Goal: Task Accomplishment & Management: Manage account settings

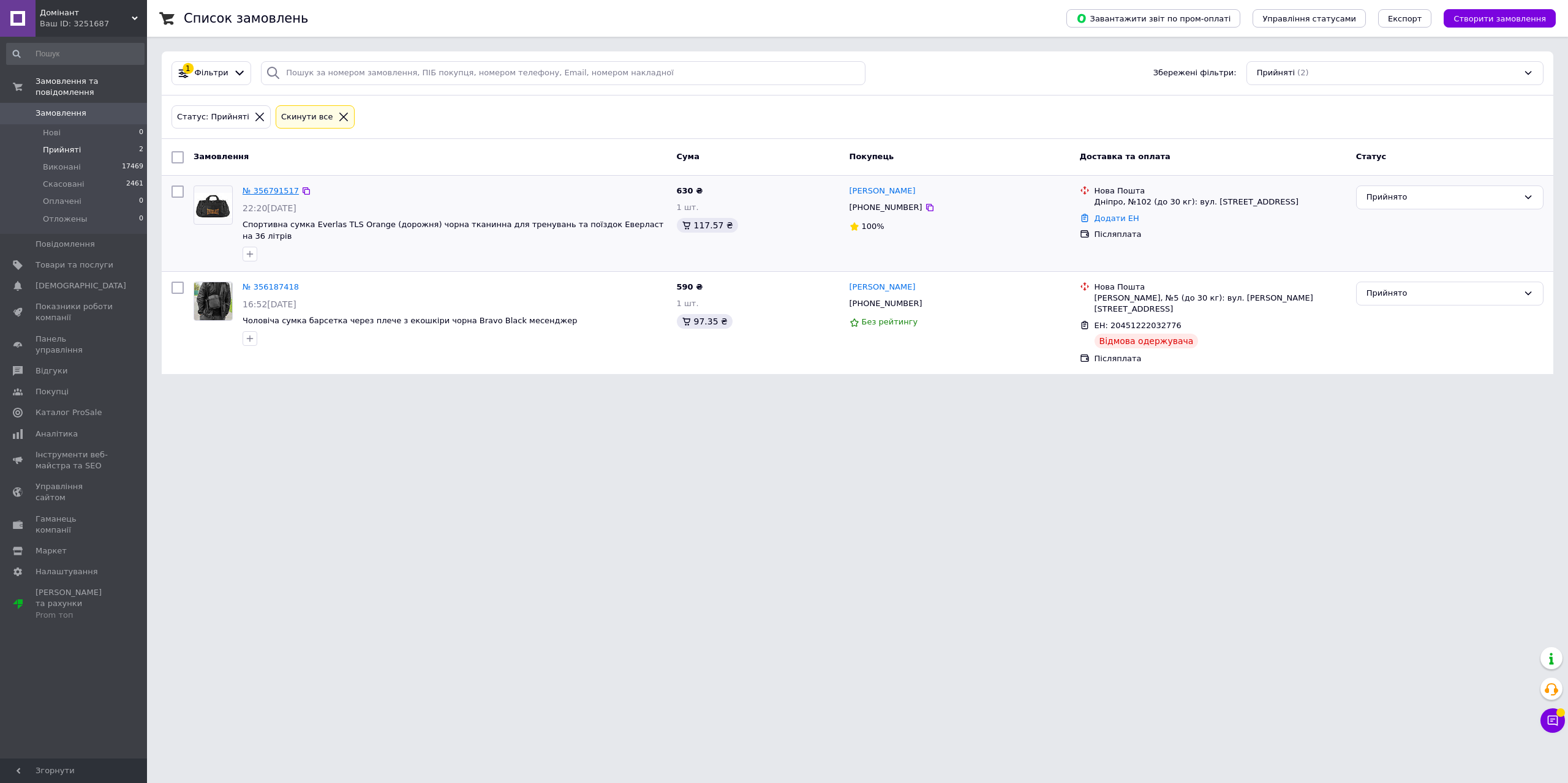
click at [256, 191] on link "№ 356791517" at bounding box center [270, 191] width 56 height 9
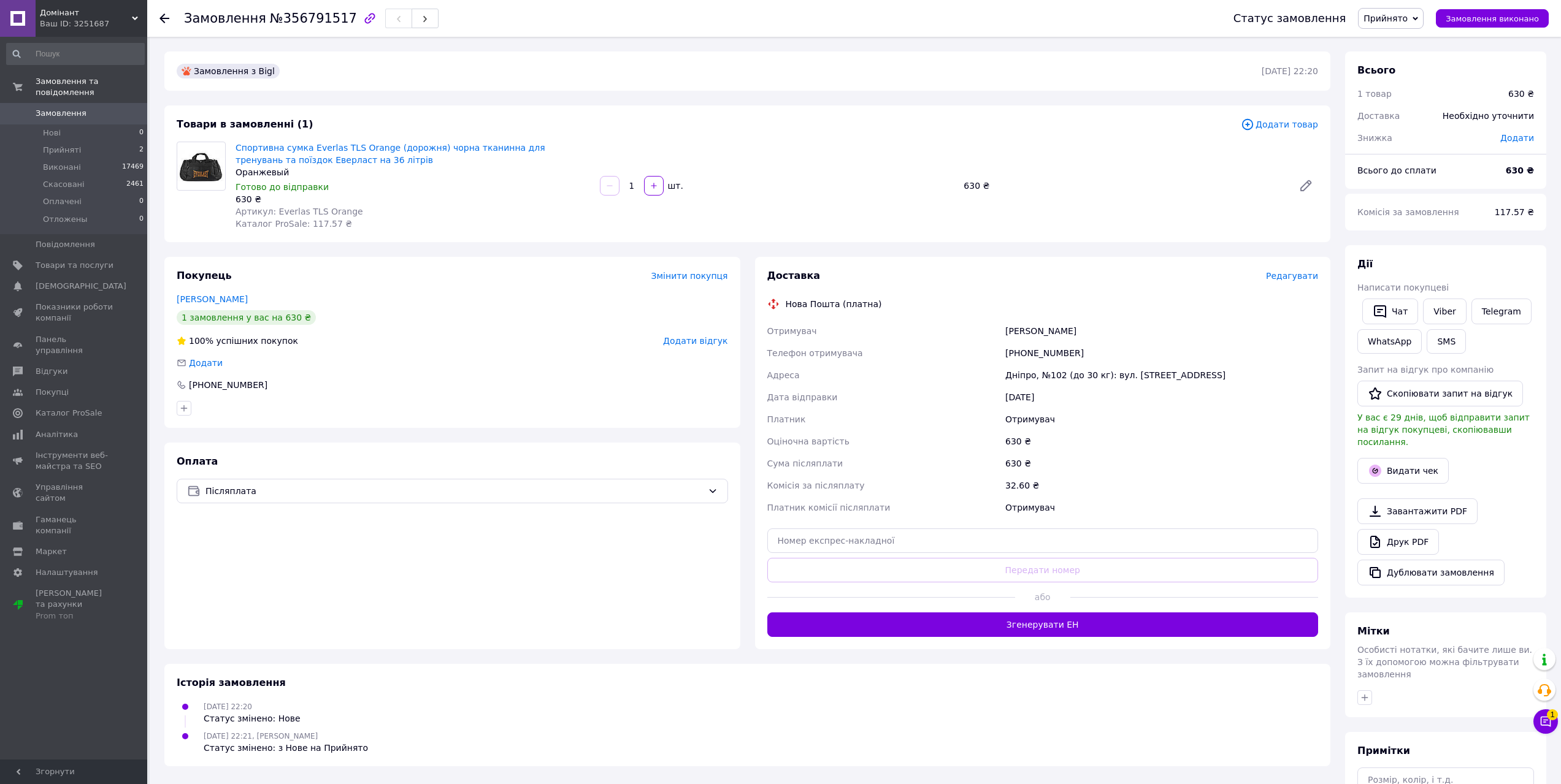
click at [1283, 277] on span "Редагувати" at bounding box center [1292, 276] width 52 height 9
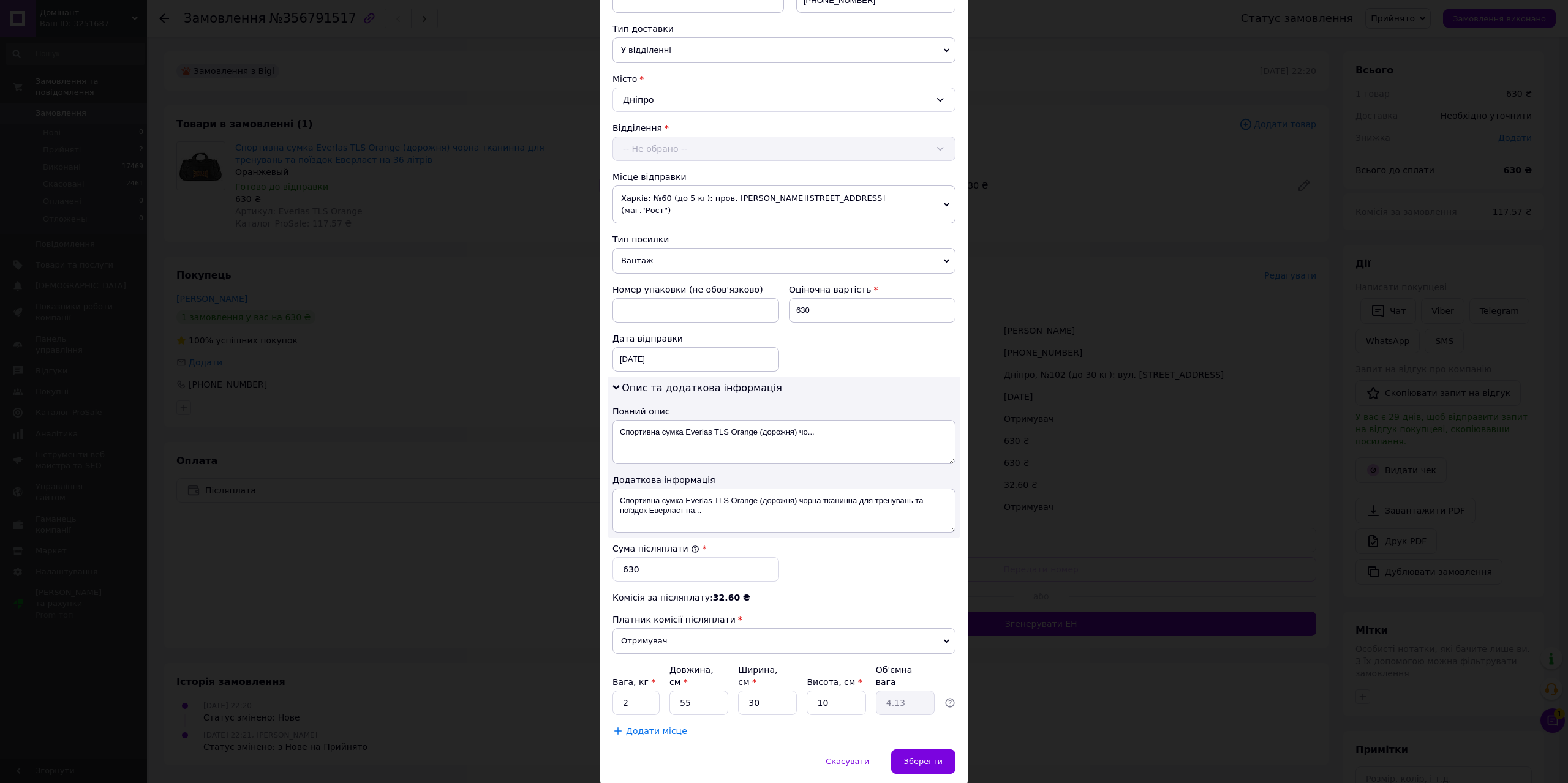
scroll to position [289, 0]
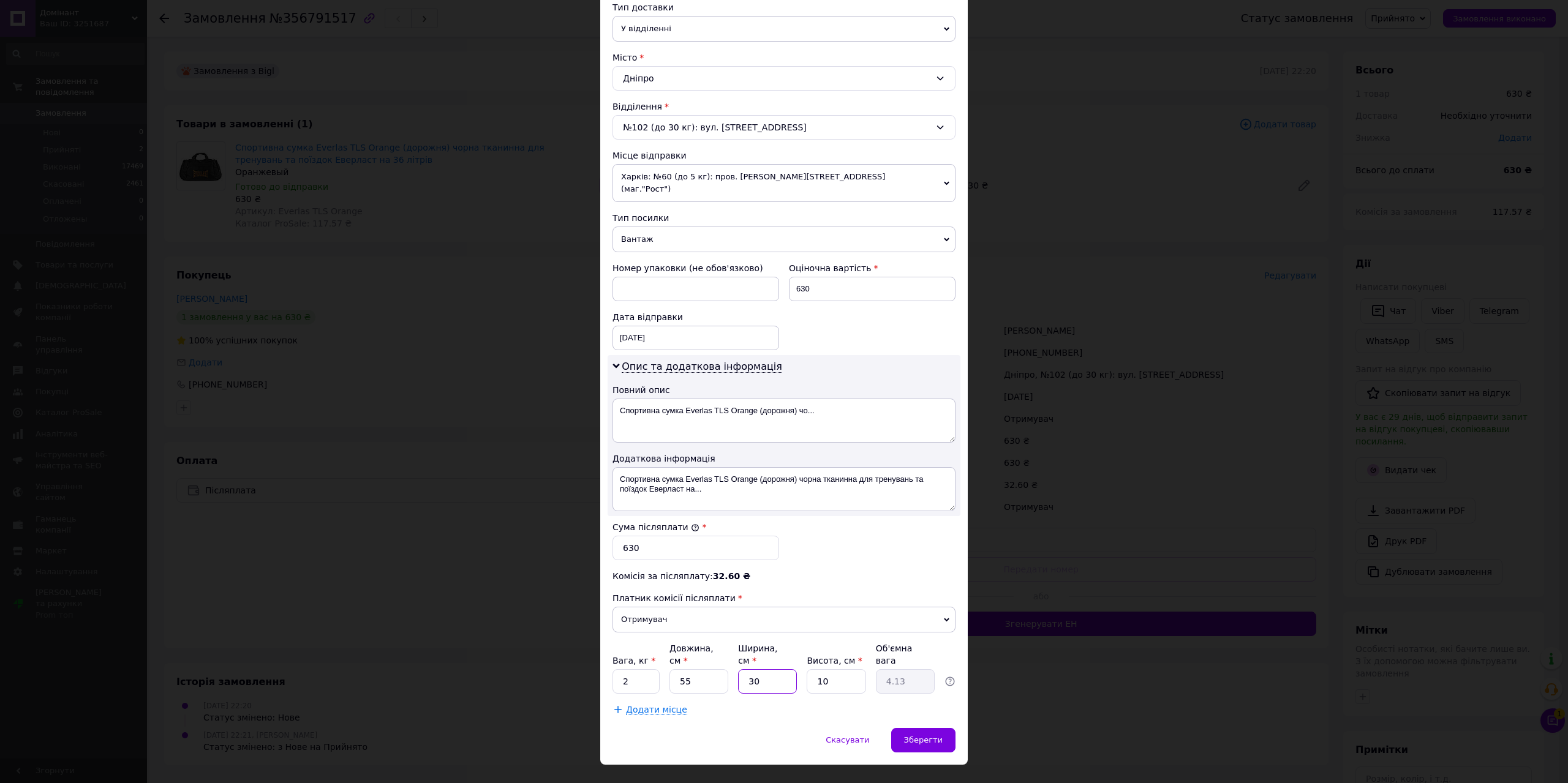
click at [754, 669] on input "30" at bounding box center [767, 681] width 59 height 24
click at [681, 669] on input "55" at bounding box center [699, 681] width 59 height 24
type input "5"
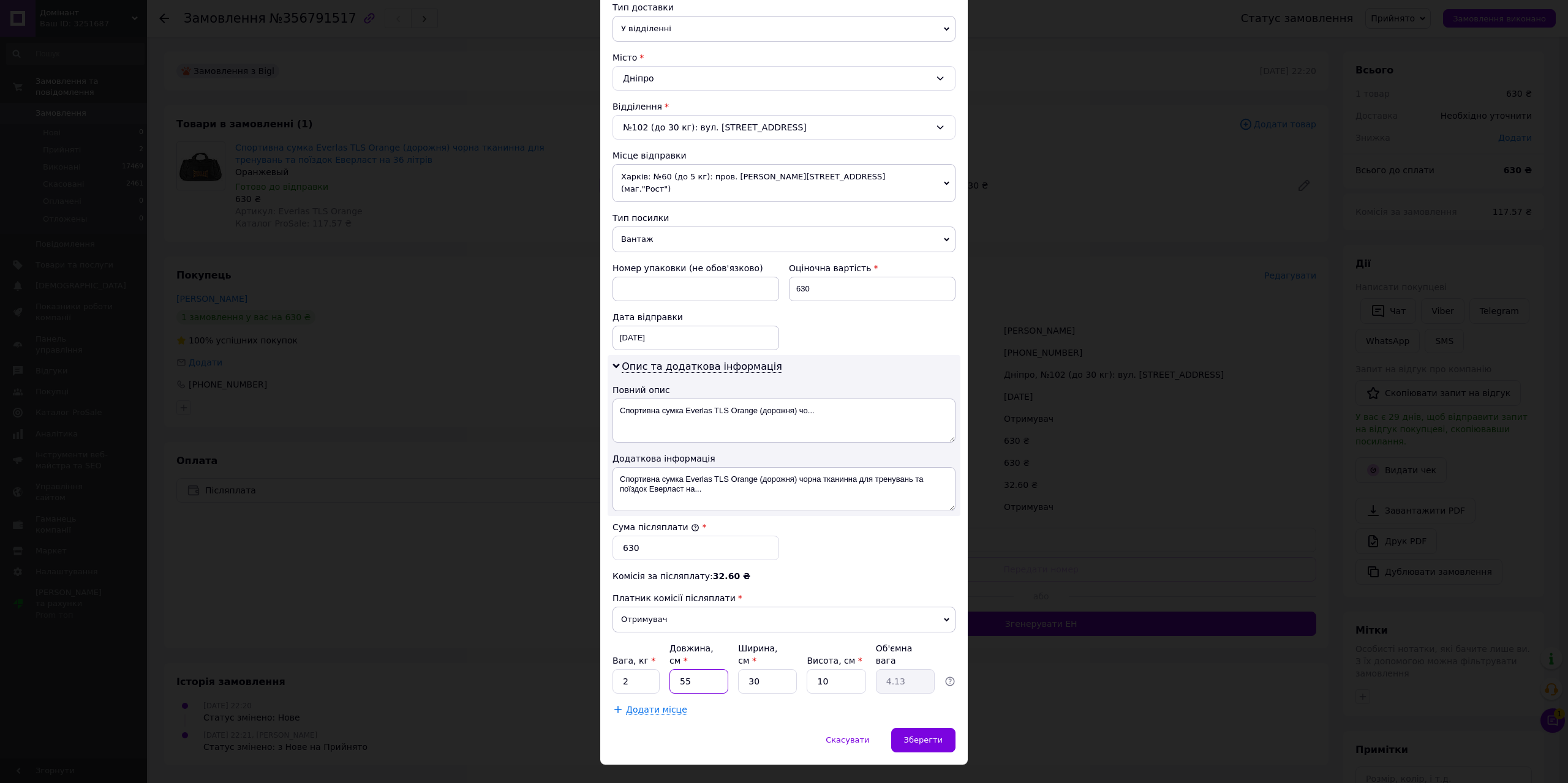
type input "0.38"
type input "50"
type input "3.75"
type input "50"
click at [749, 669] on input "30" at bounding box center [767, 681] width 59 height 24
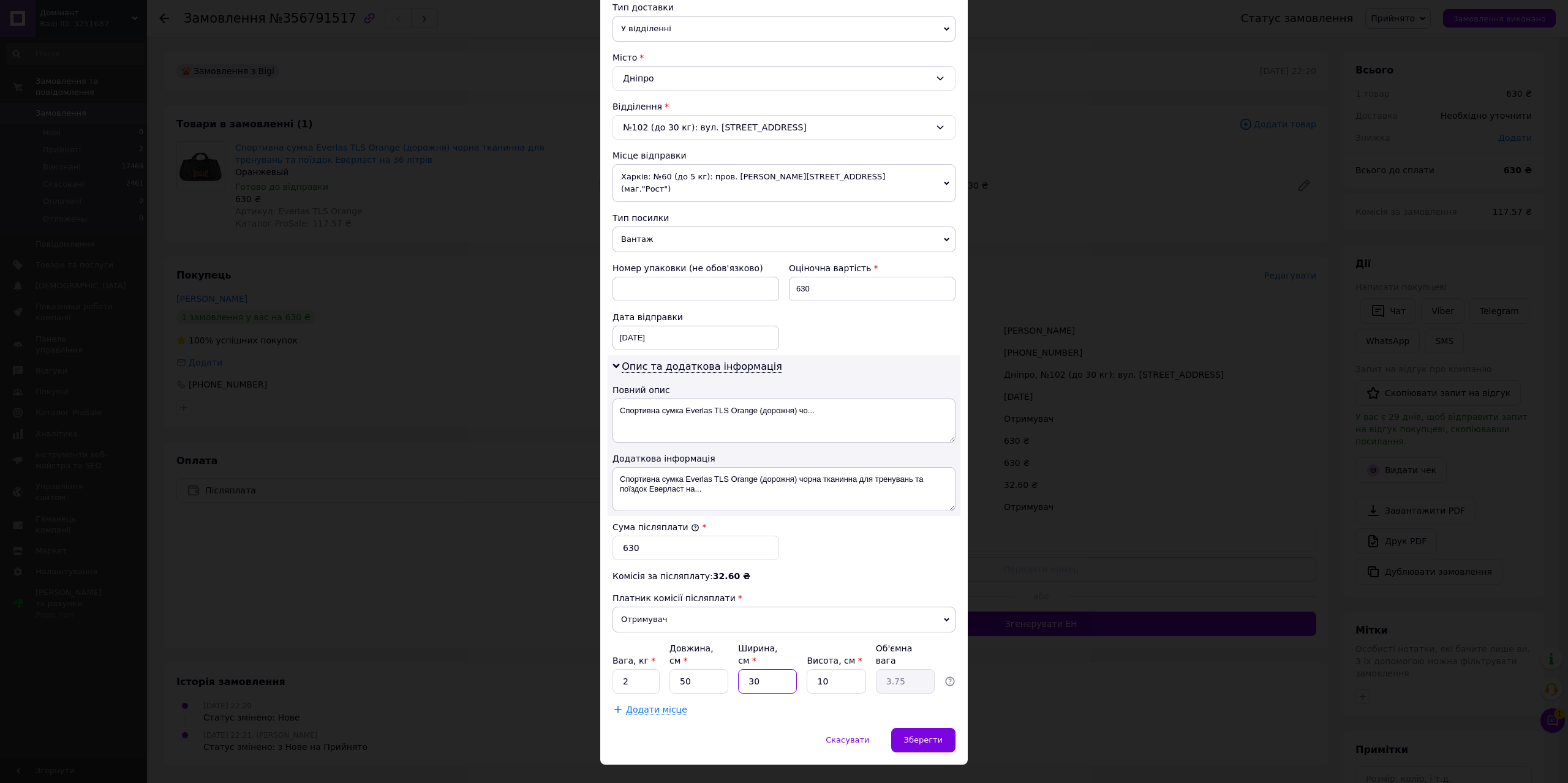
click at [749, 669] on input "30" at bounding box center [767, 681] width 59 height 24
type input "3"
type input "0.38"
type input "32"
type input "4"
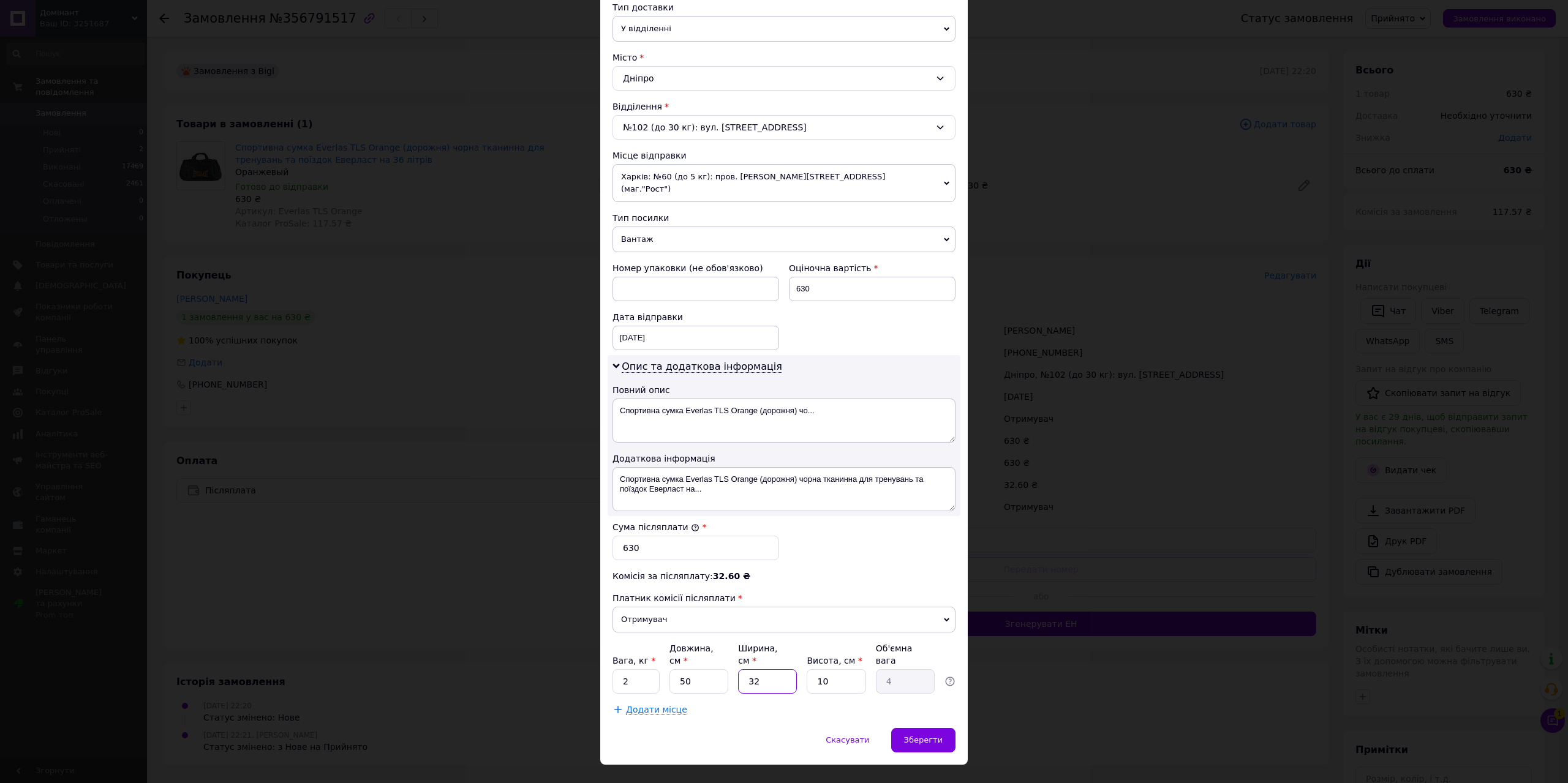
type input "32"
click at [628, 669] on input "2" at bounding box center [636, 681] width 47 height 24
type input "4"
click at [922, 728] on div "Зберегти" at bounding box center [923, 740] width 64 height 24
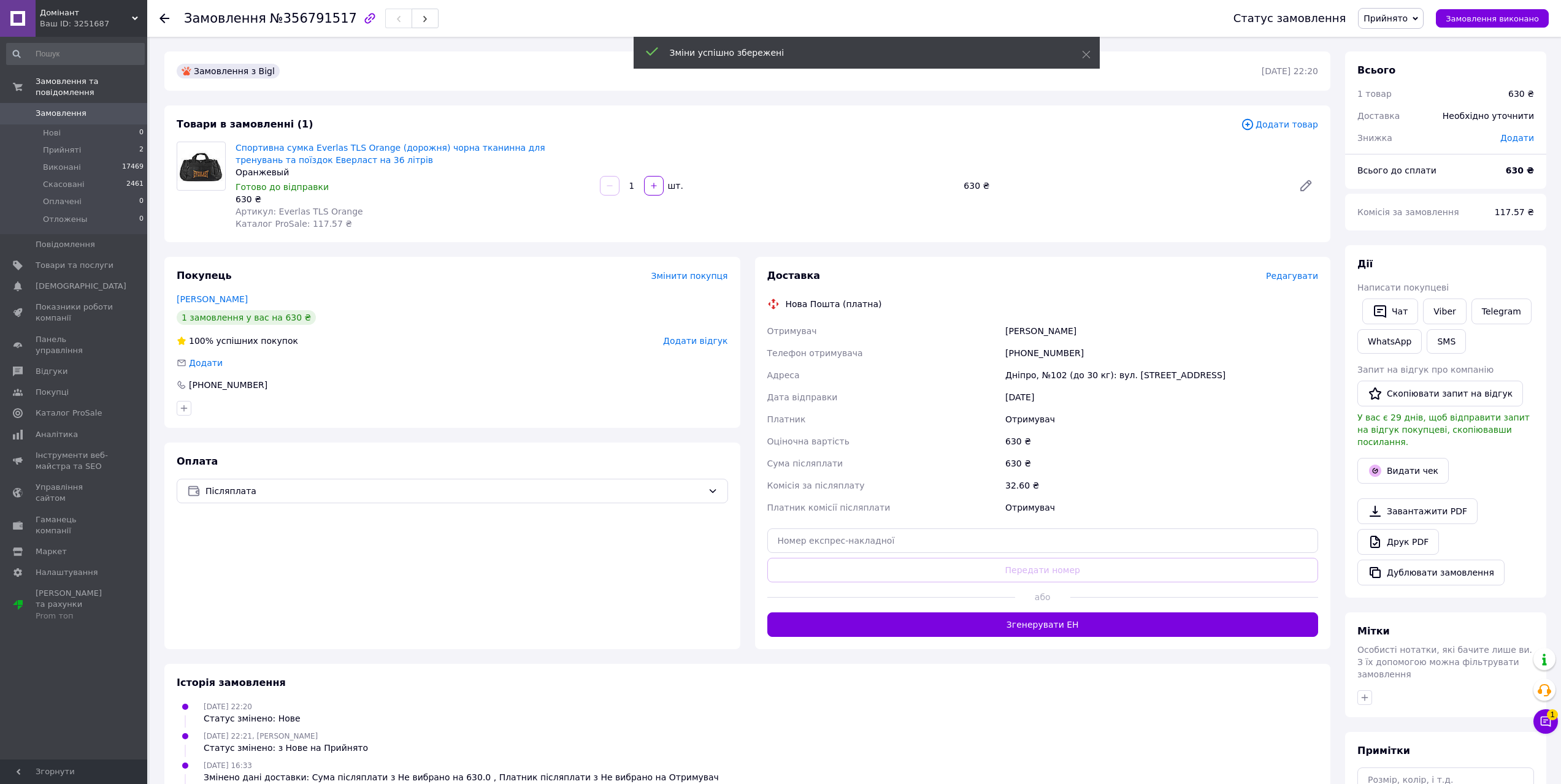
click at [1285, 279] on span "Редагувати" at bounding box center [1292, 276] width 52 height 9
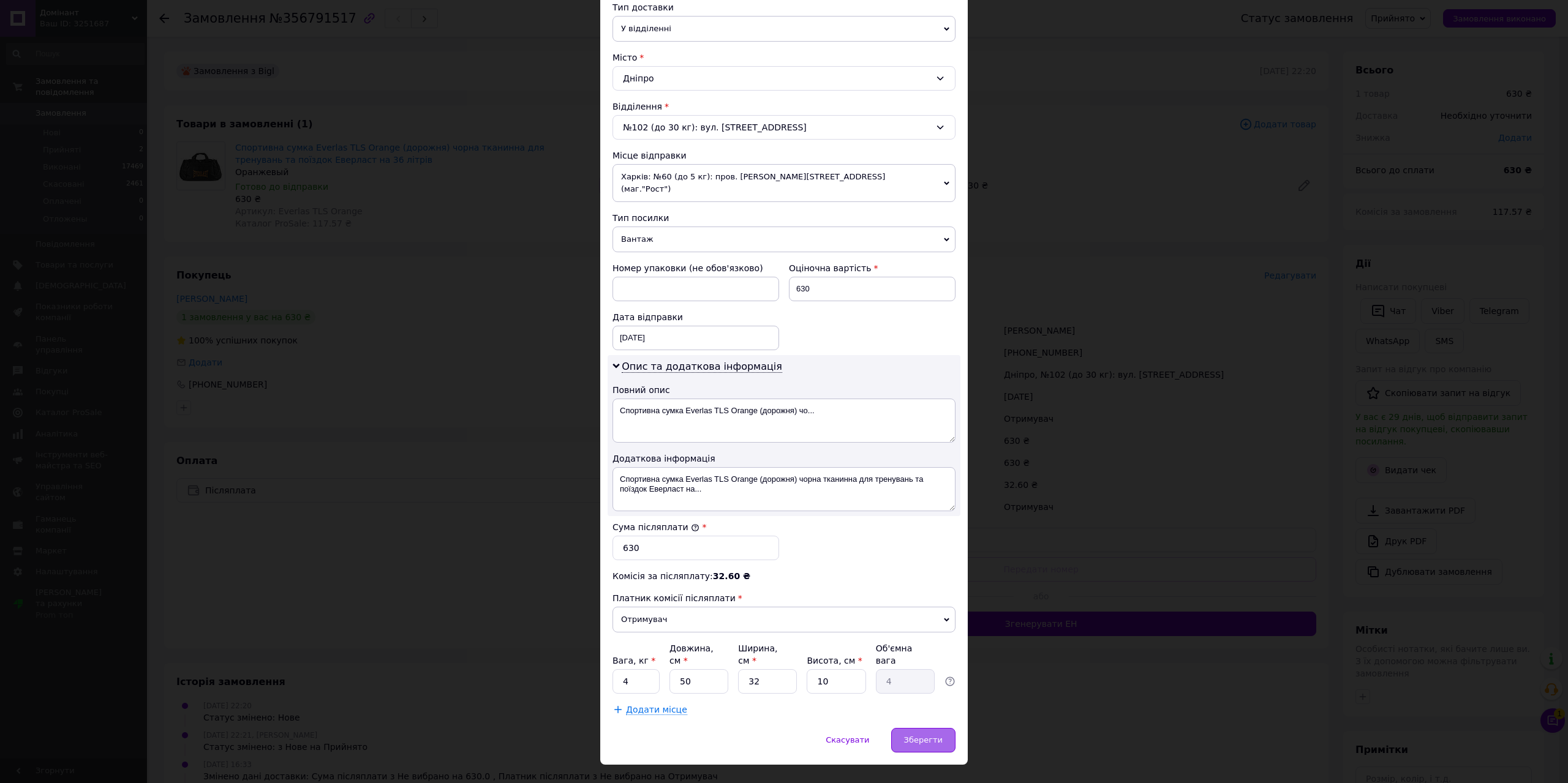
click at [926, 736] on span "Зберегти" at bounding box center [923, 740] width 39 height 9
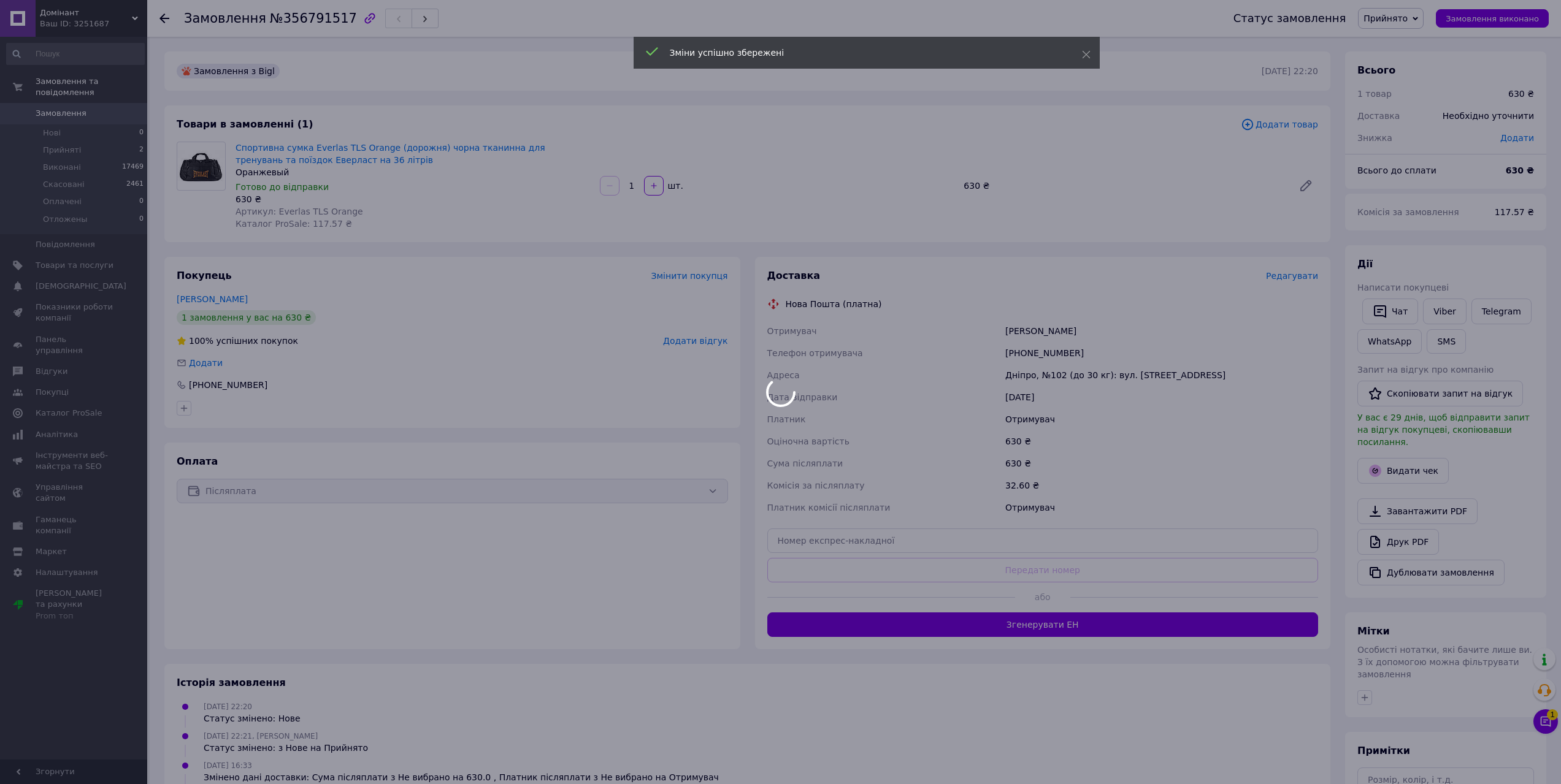
scroll to position [61, 0]
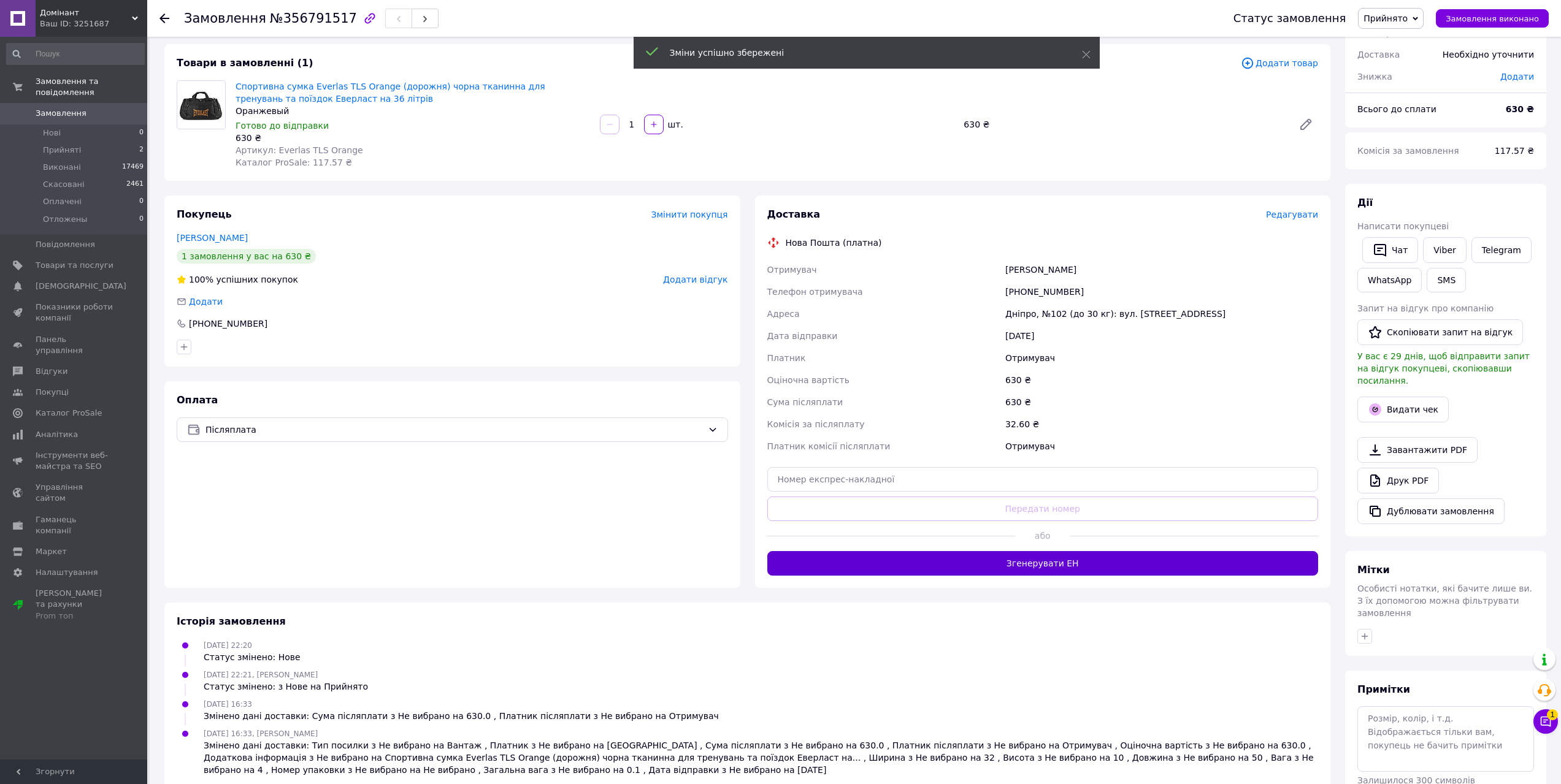
click at [1041, 560] on button "Згенерувати ЕН" at bounding box center [1043, 564] width 552 height 24
